Goal: Information Seeking & Learning: Learn about a topic

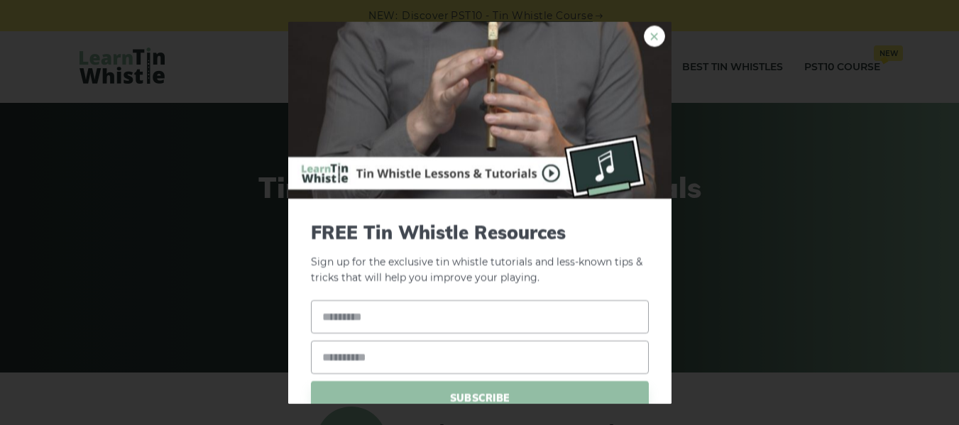
click at [644, 43] on link "×" at bounding box center [654, 36] width 21 height 21
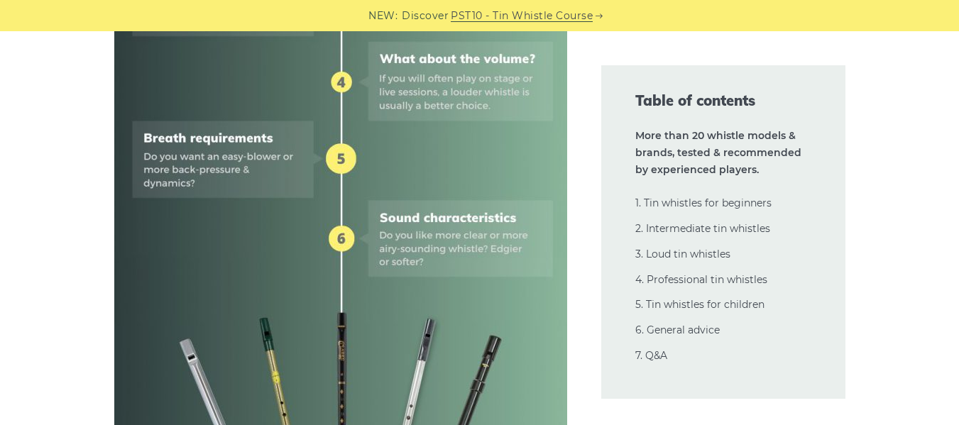
scroll to position [1037, 0]
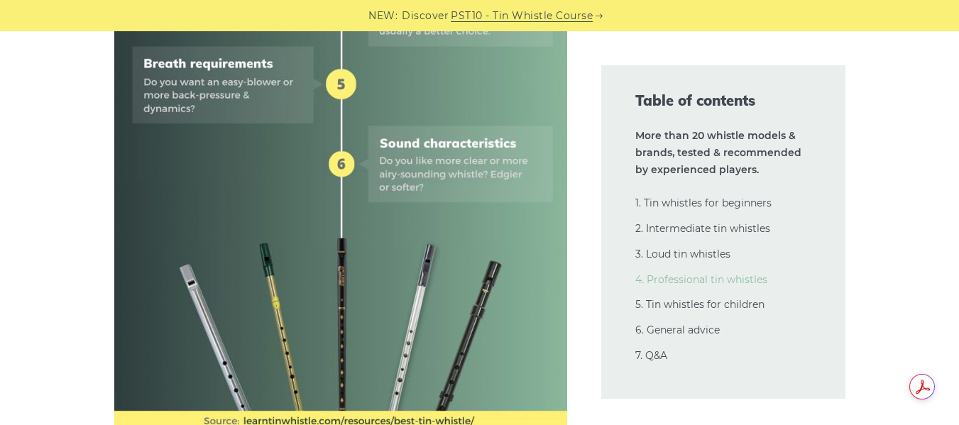
click at [691, 283] on link "4. Professional tin whistles" at bounding box center [701, 279] width 132 height 13
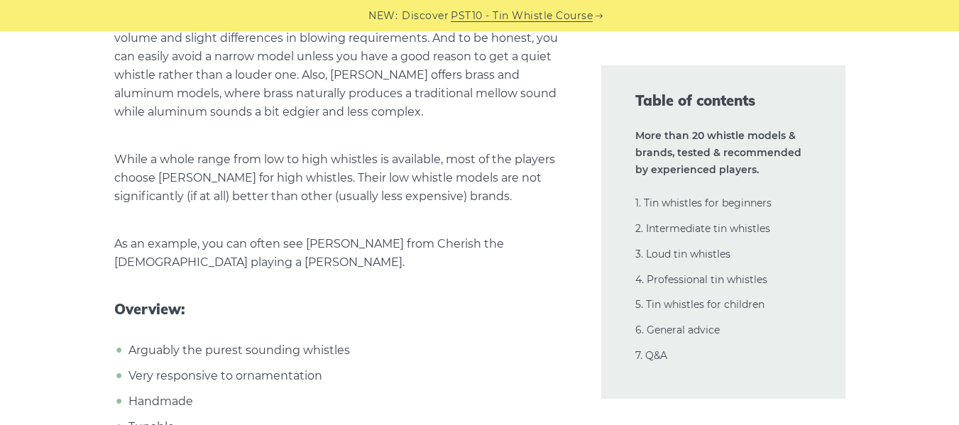
scroll to position [21224, 0]
